Goal: Register for event/course

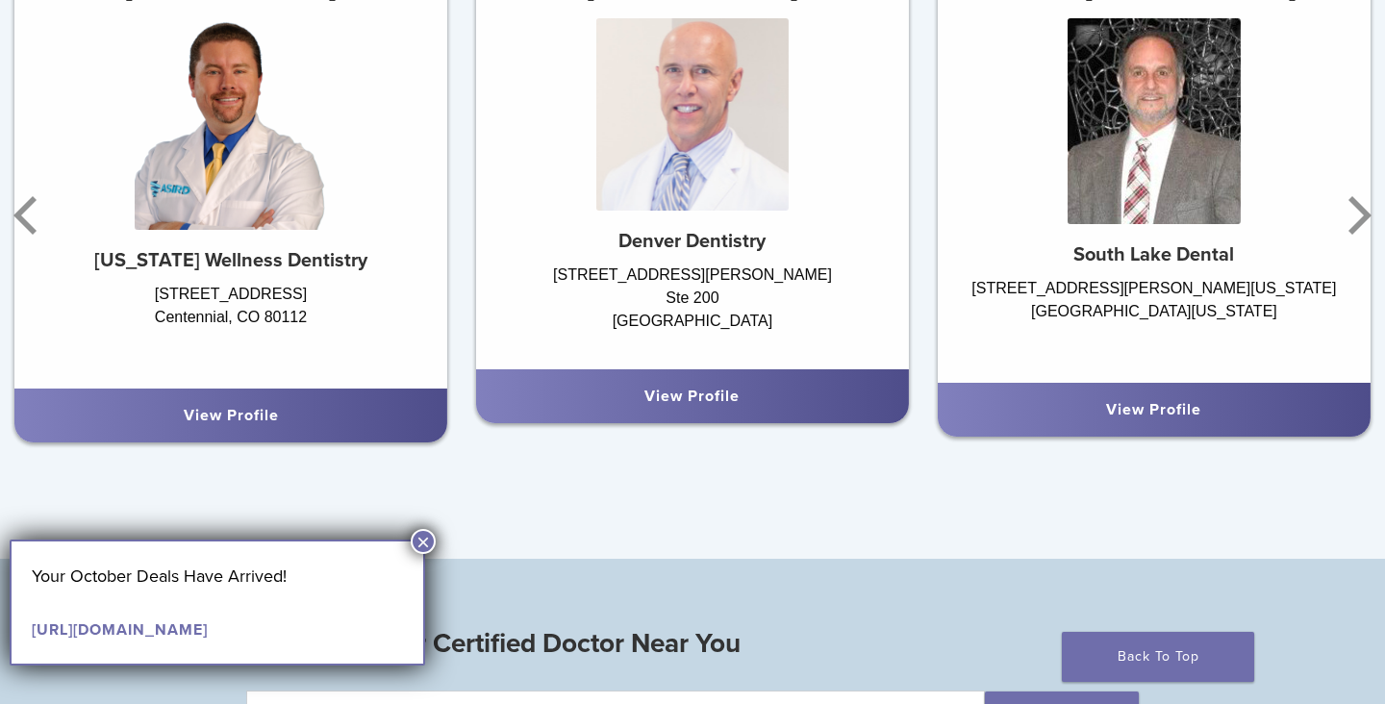
scroll to position [1311, 0]
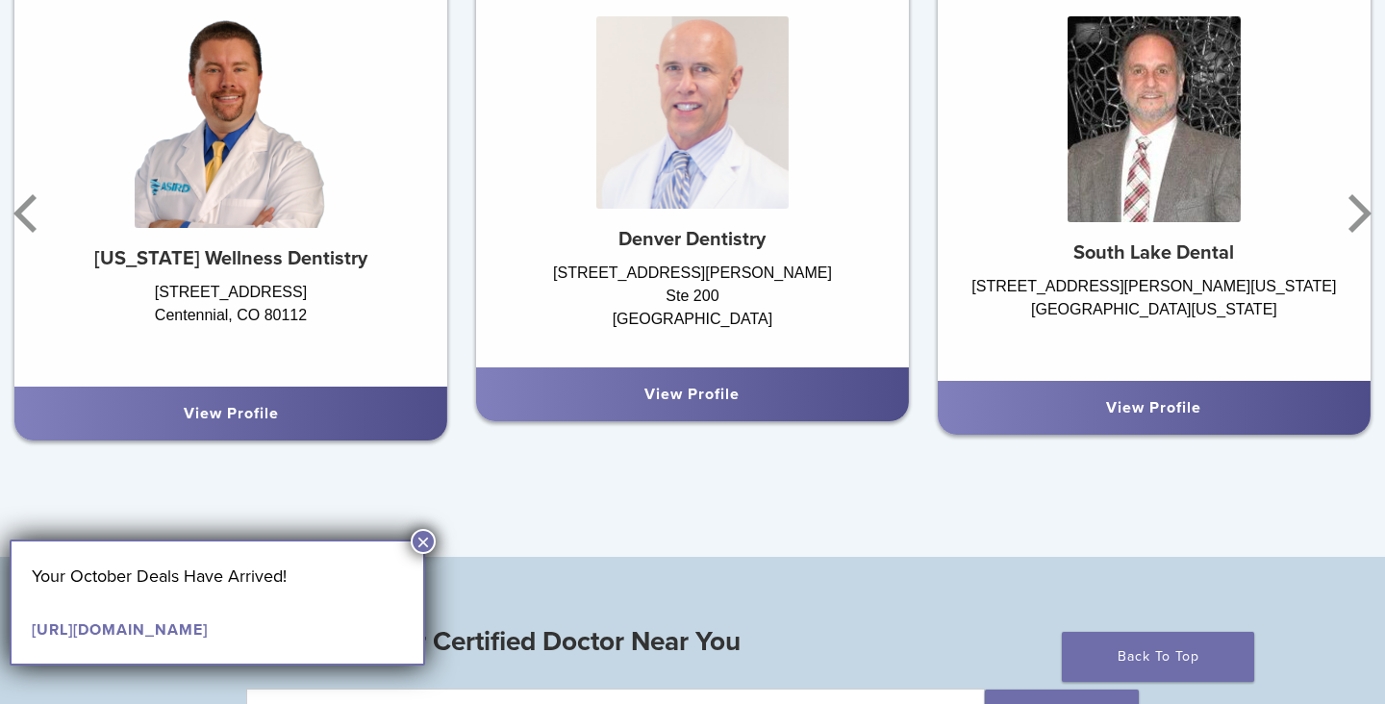
click at [419, 539] on button "×" at bounding box center [423, 541] width 25 height 25
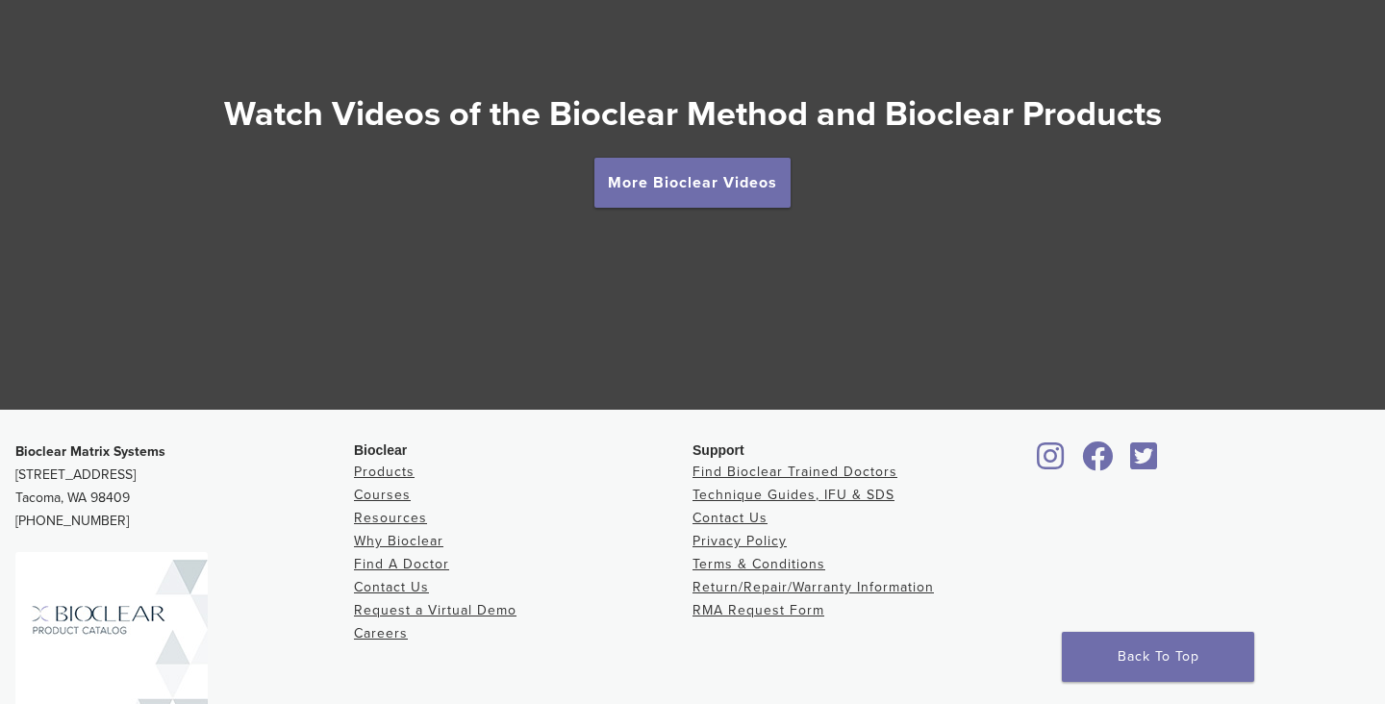
scroll to position [3601, 0]
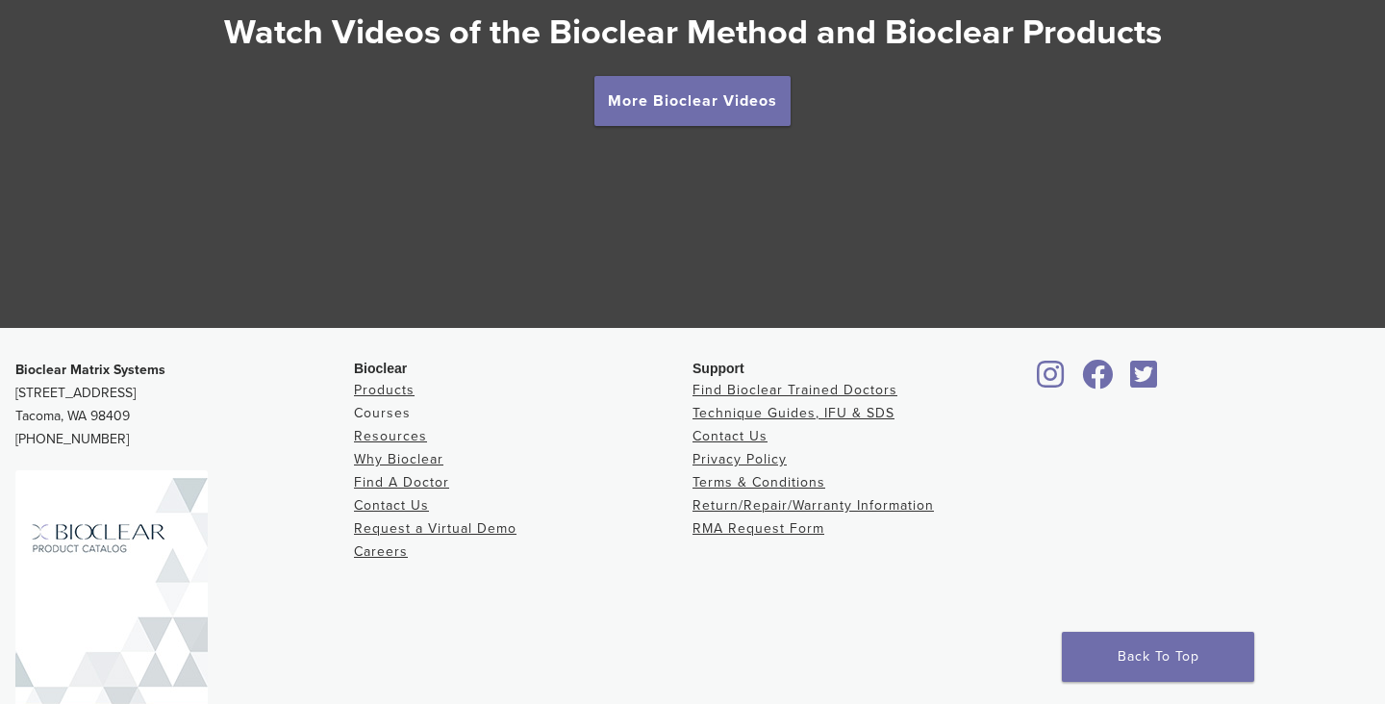
click at [378, 410] on link "Courses" at bounding box center [382, 413] width 57 height 16
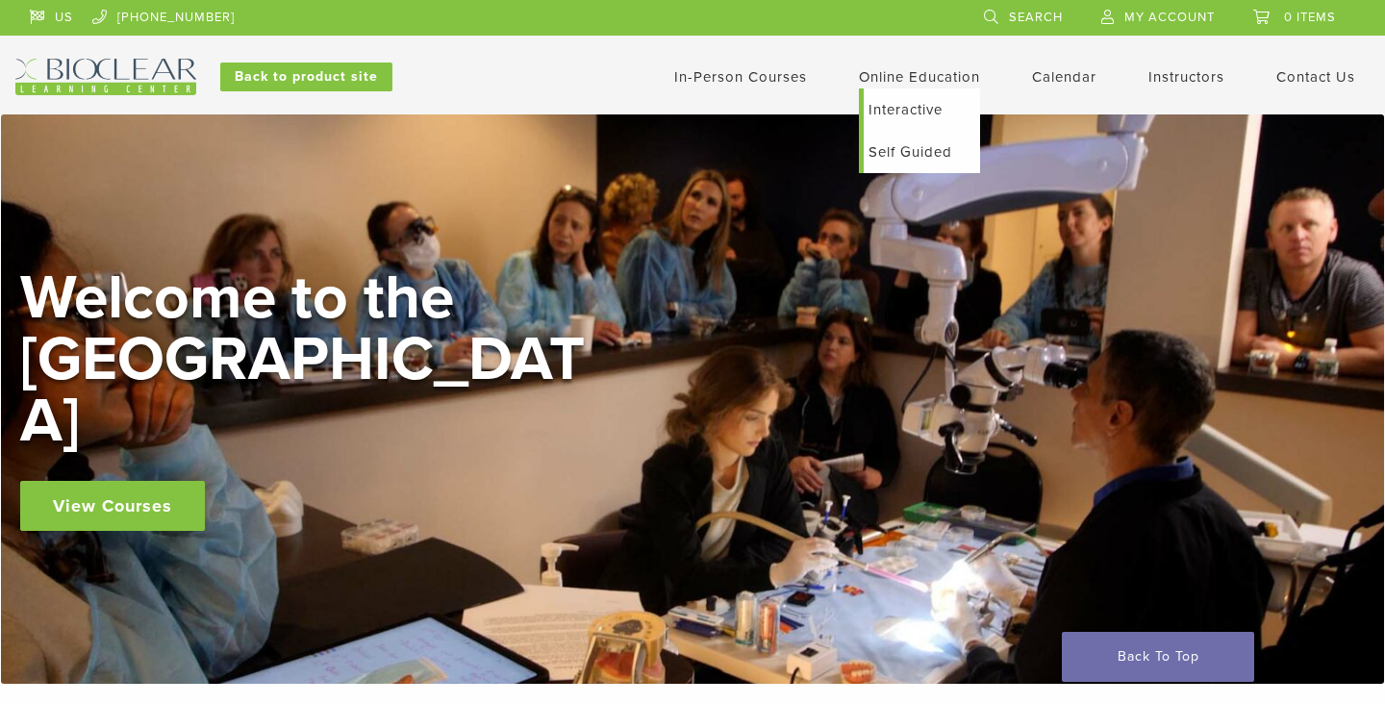
click at [890, 107] on link "Interactive" at bounding box center [922, 110] width 116 height 42
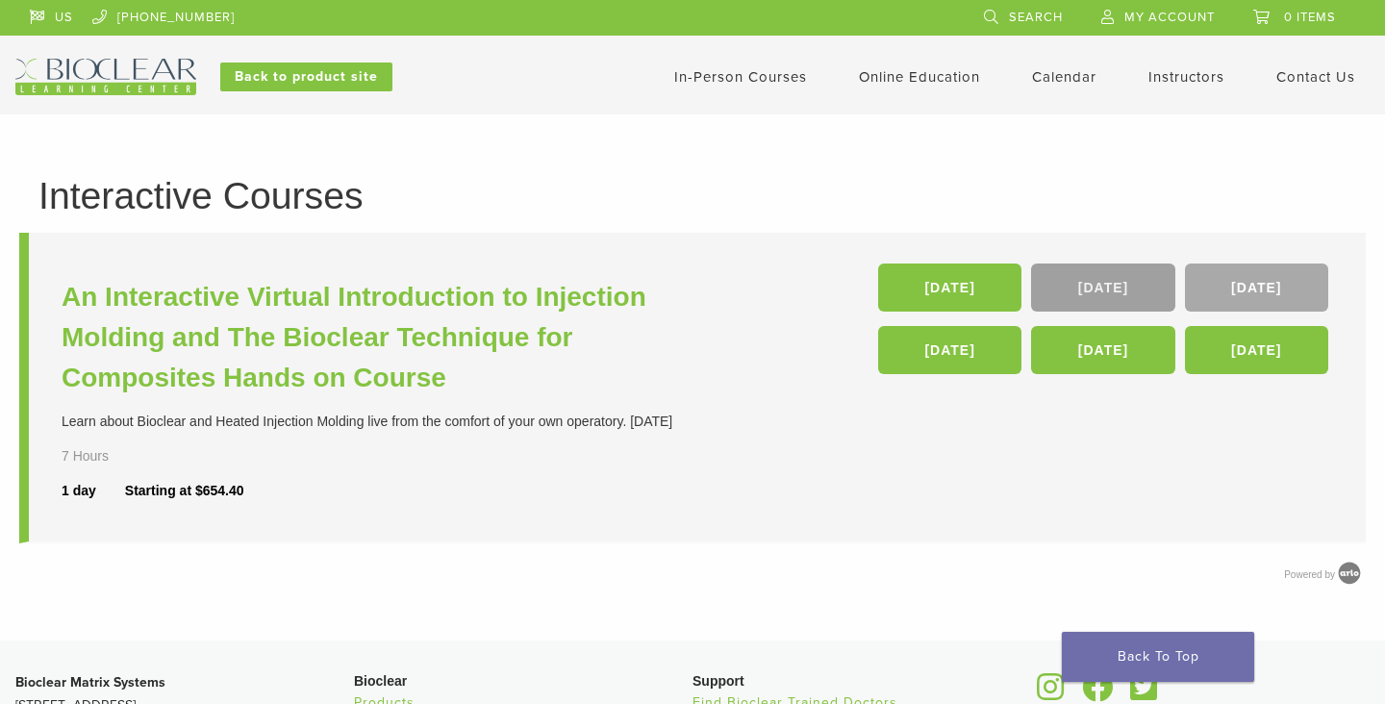
click at [1100, 282] on link "22 Nov" at bounding box center [1102, 288] width 143 height 48
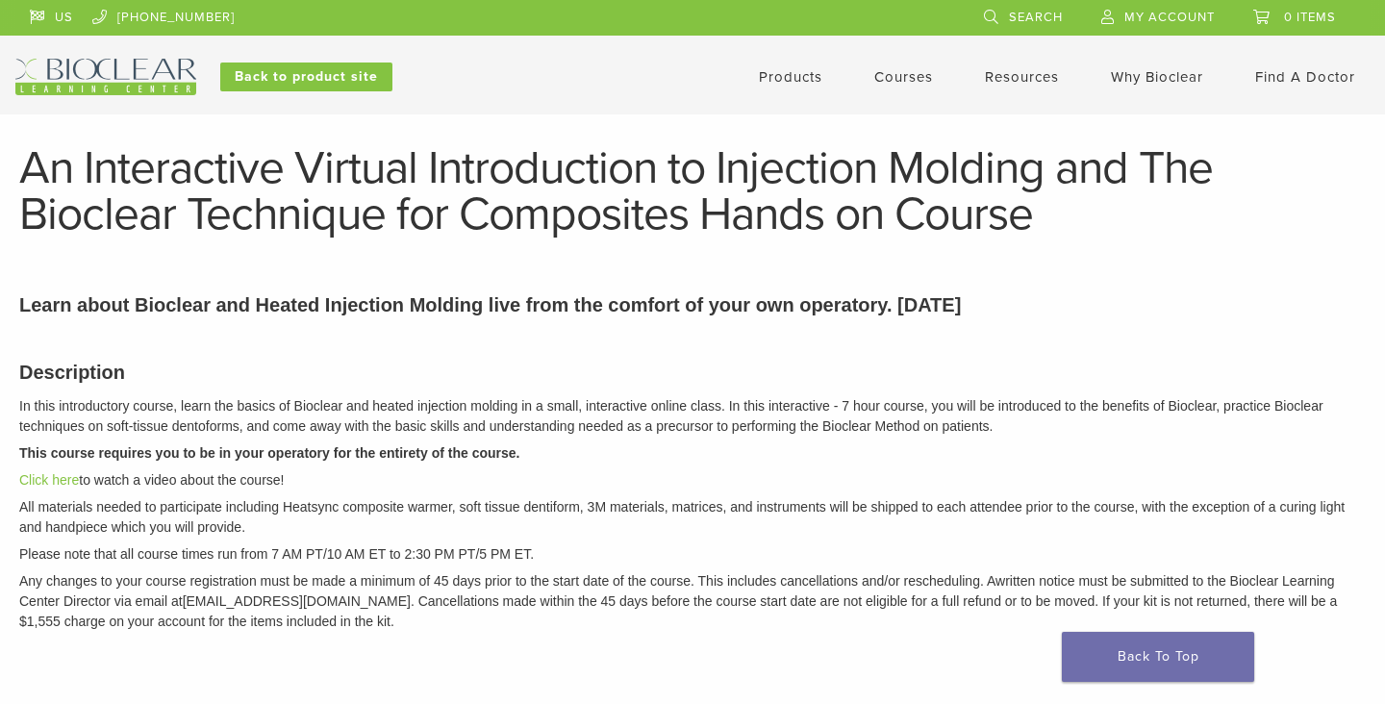
click at [900, 78] on link "Courses" at bounding box center [903, 76] width 59 height 17
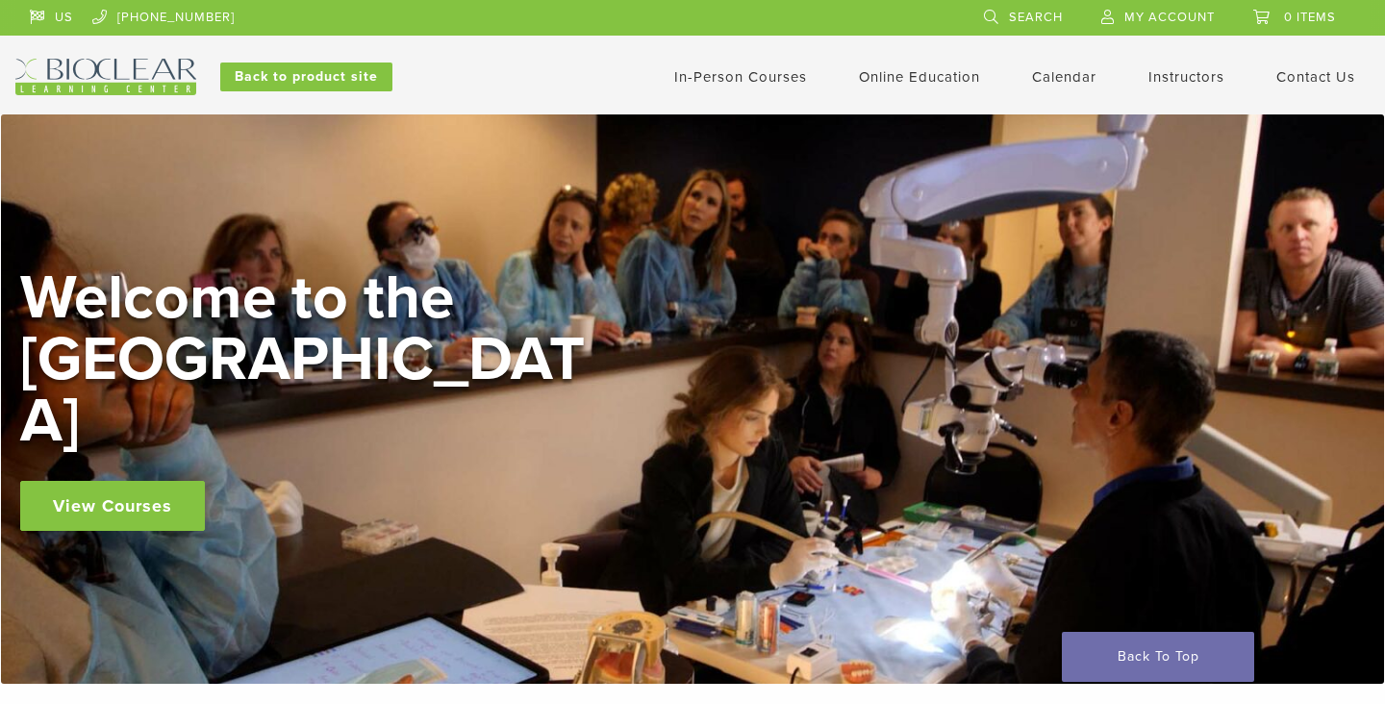
click at [716, 81] on link "In-Person Courses" at bounding box center [740, 76] width 133 height 17
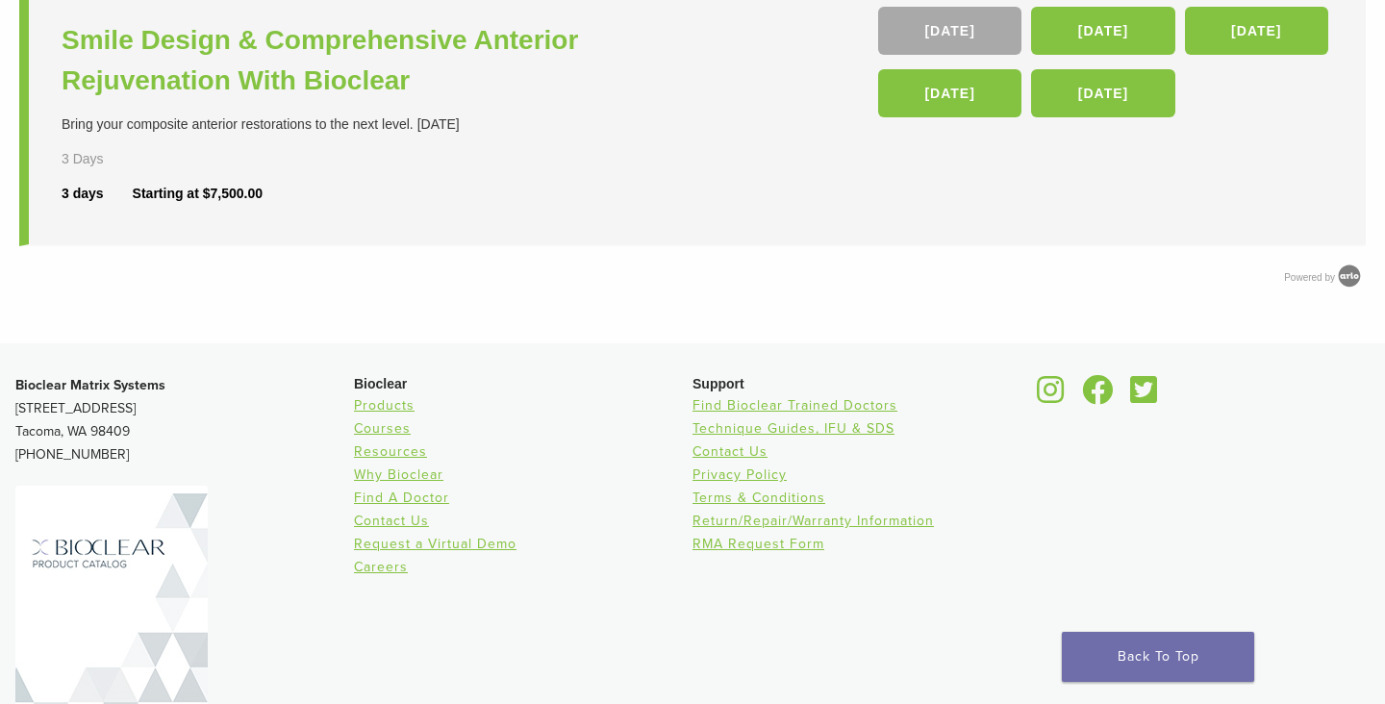
scroll to position [1202, 0]
